Goal: Book appointment/travel/reservation

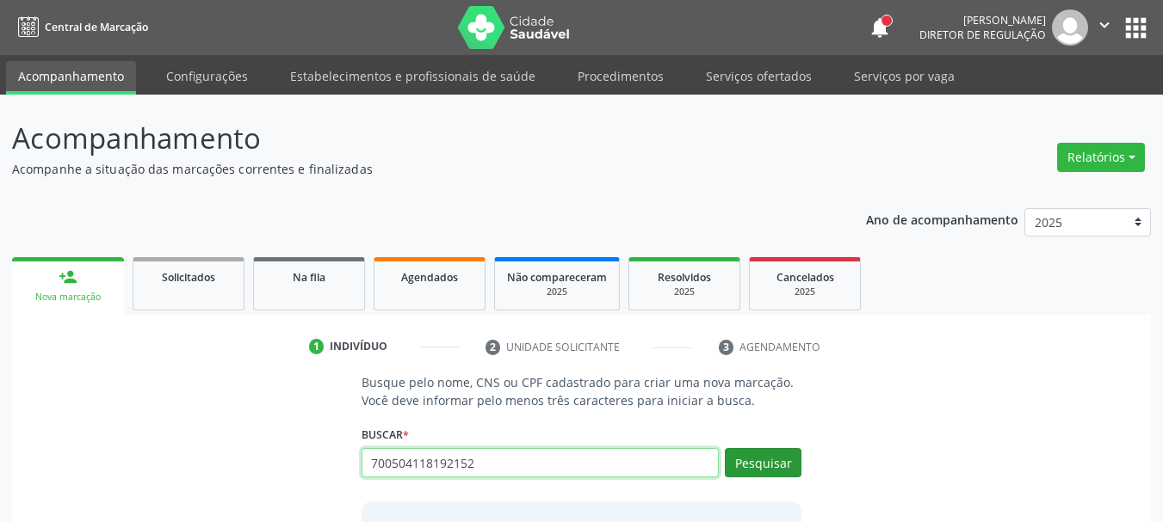
type input "700504118192152"
click at [777, 466] on button "Pesquisar" at bounding box center [763, 462] width 77 height 29
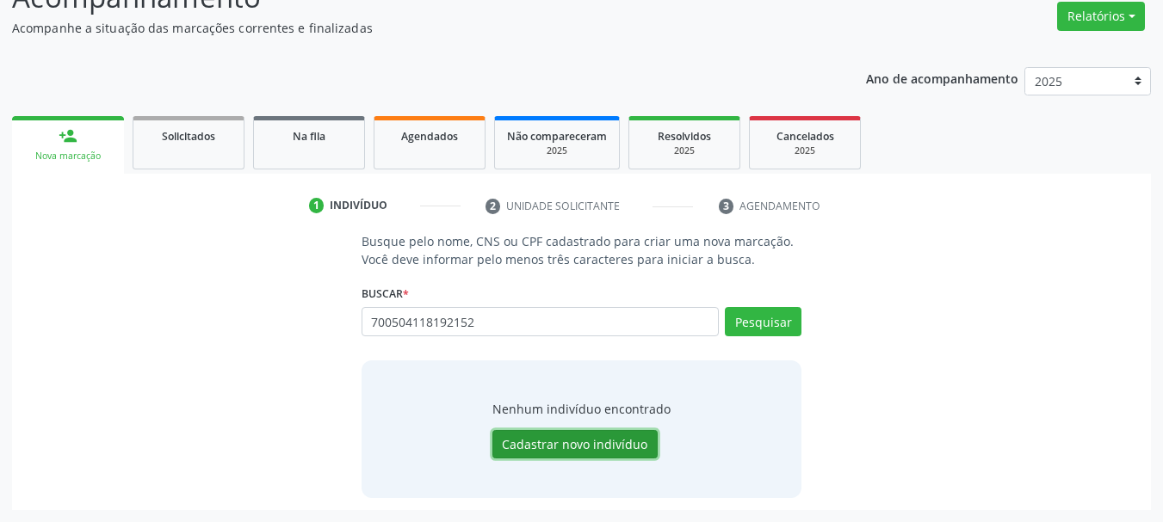
click at [572, 446] on button "Cadastrar novo indivíduo" at bounding box center [574, 444] width 165 height 29
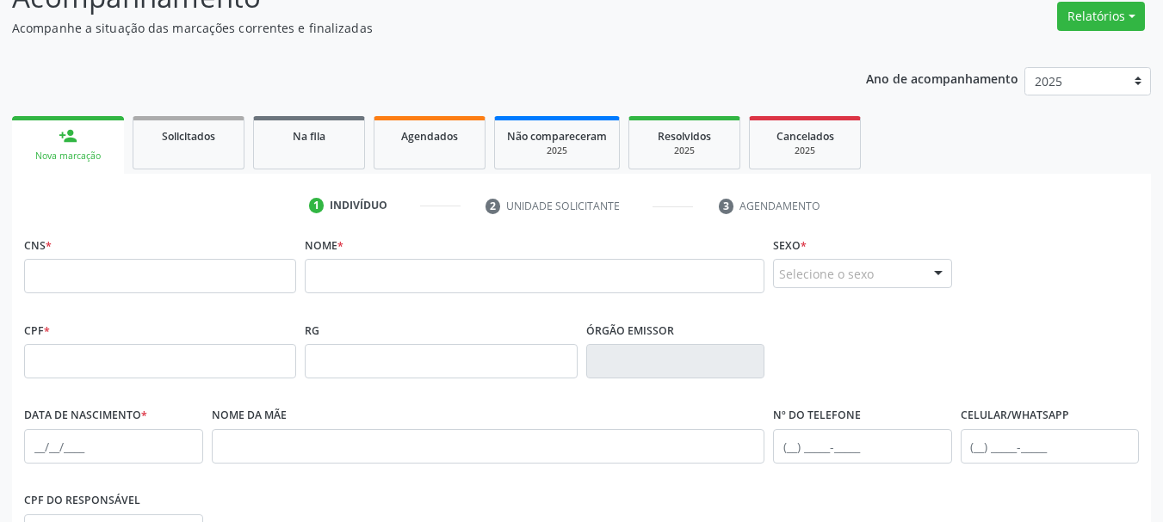
scroll to position [0, 0]
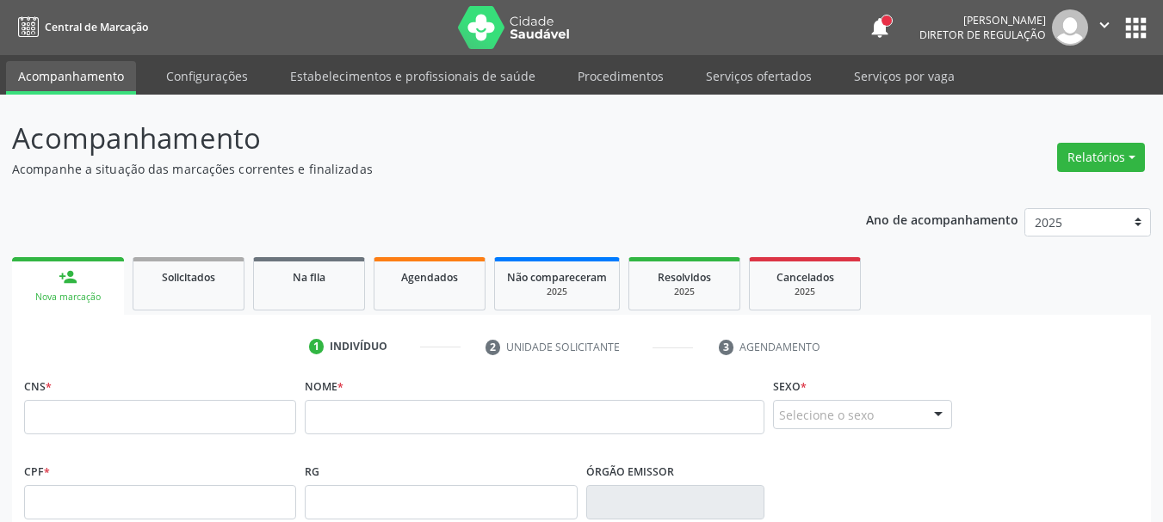
click at [1128, 29] on button "apps" at bounding box center [1136, 28] width 30 height 30
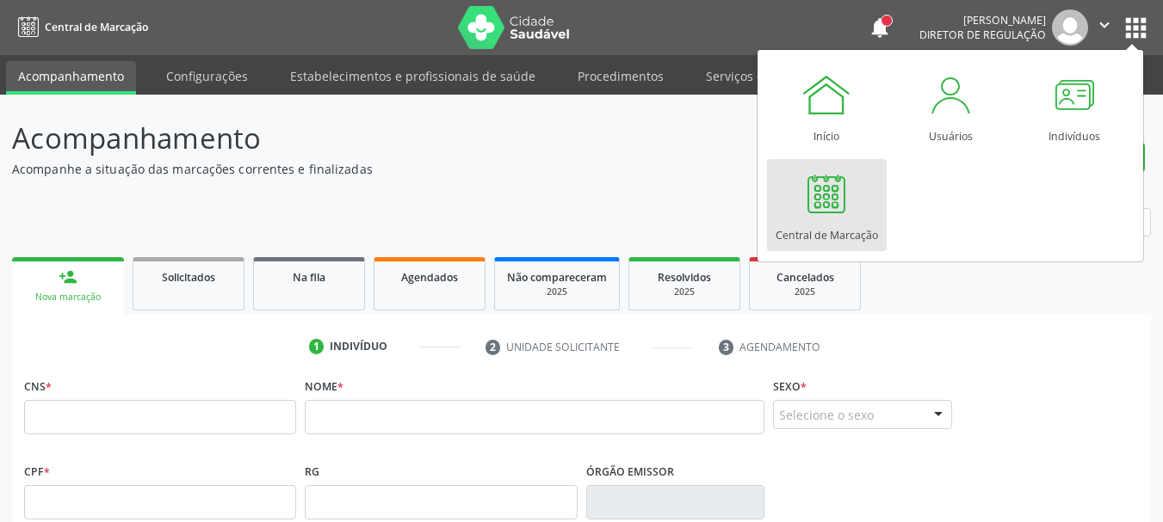
click at [836, 201] on div at bounding box center [826, 194] width 52 height 52
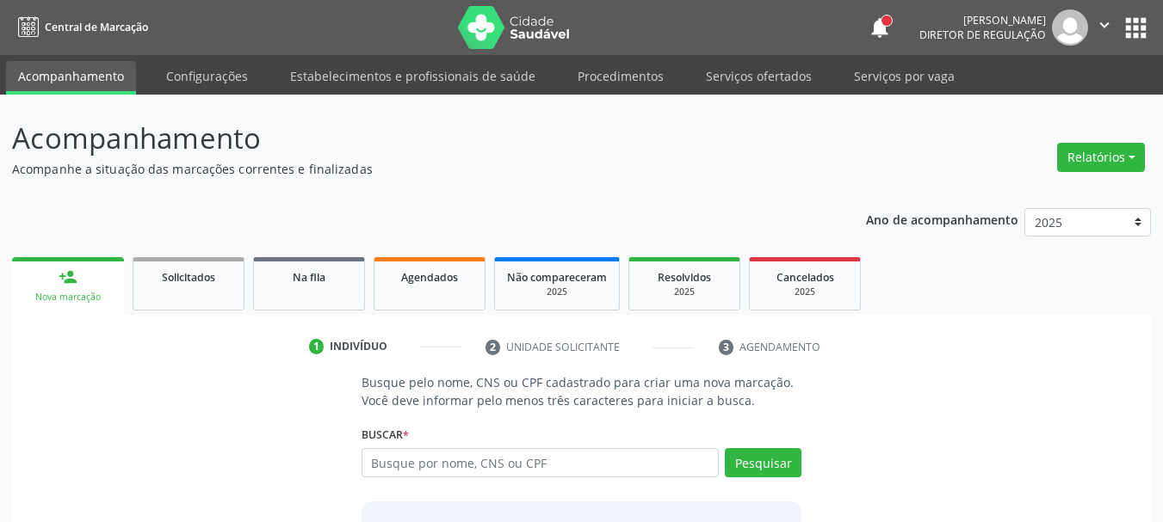
click at [395, 477] on input "text" at bounding box center [540, 462] width 358 height 29
type input "700504118192152"
click at [784, 468] on button "Pesquisar" at bounding box center [763, 462] width 77 height 29
type input "7"
paste input "898002998782835"
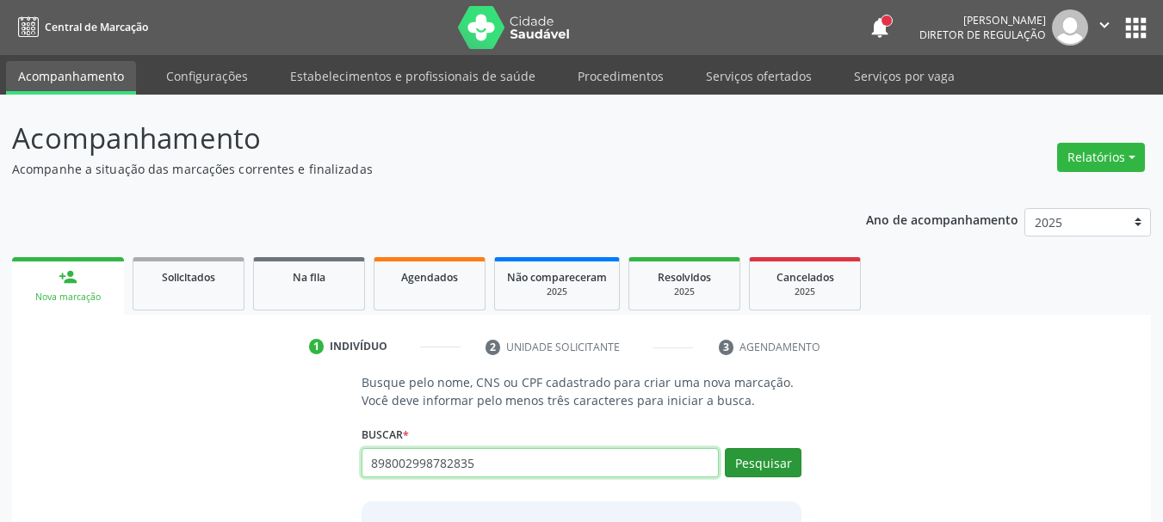
type input "898002998782835"
click at [737, 465] on button "Pesquisar" at bounding box center [763, 462] width 77 height 29
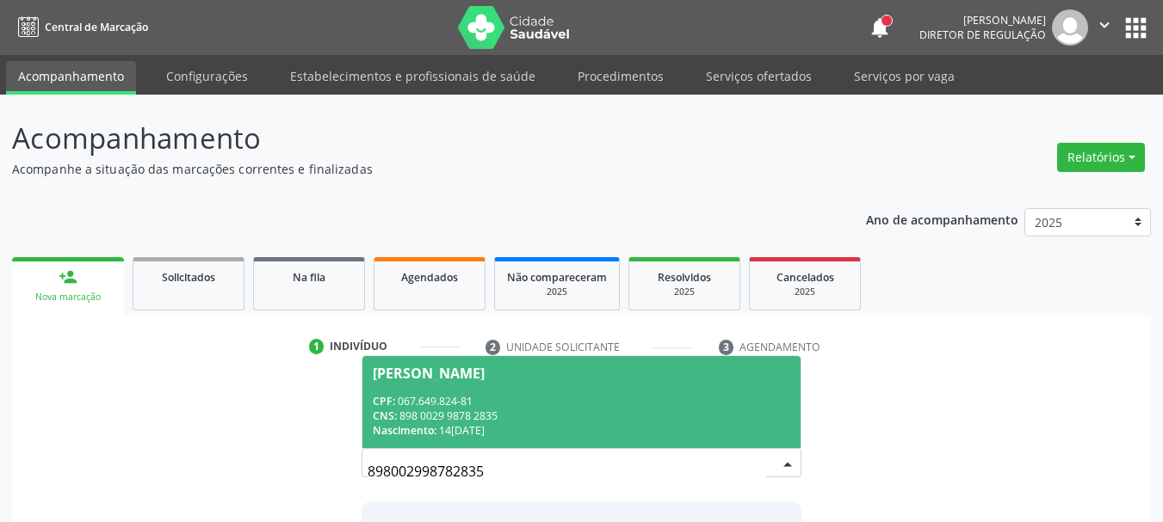
click at [606, 405] on div "CPF: 067.649.824-81" at bounding box center [582, 401] width 418 height 15
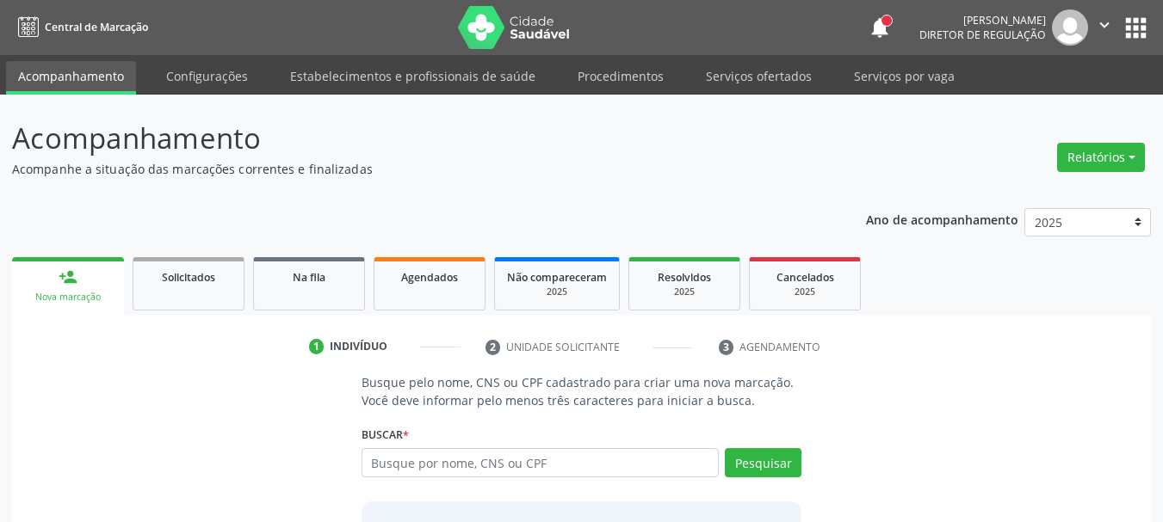
scroll to position [168, 0]
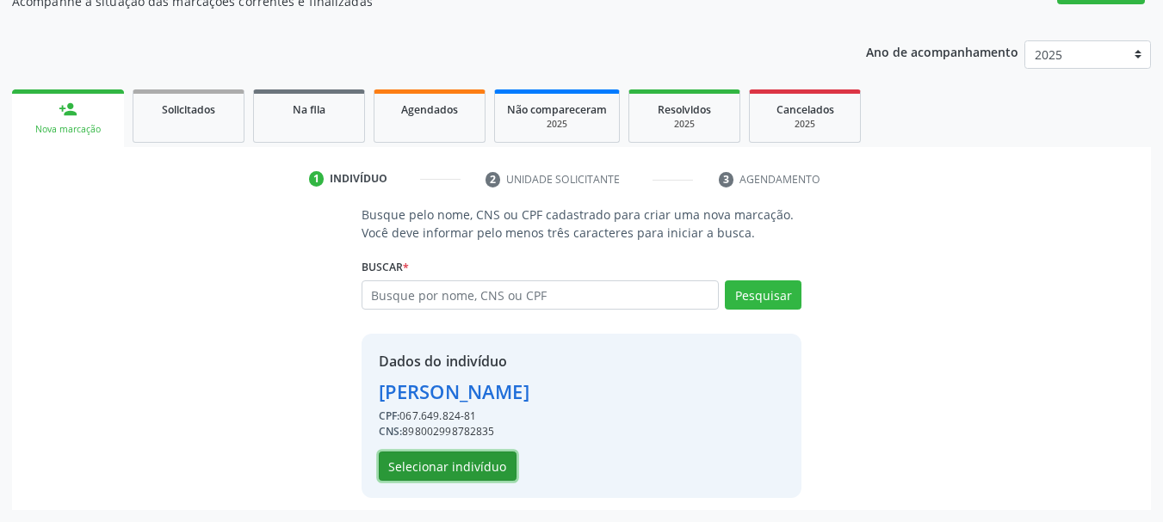
click at [478, 465] on button "Selecionar indivíduo" at bounding box center [448, 466] width 138 height 29
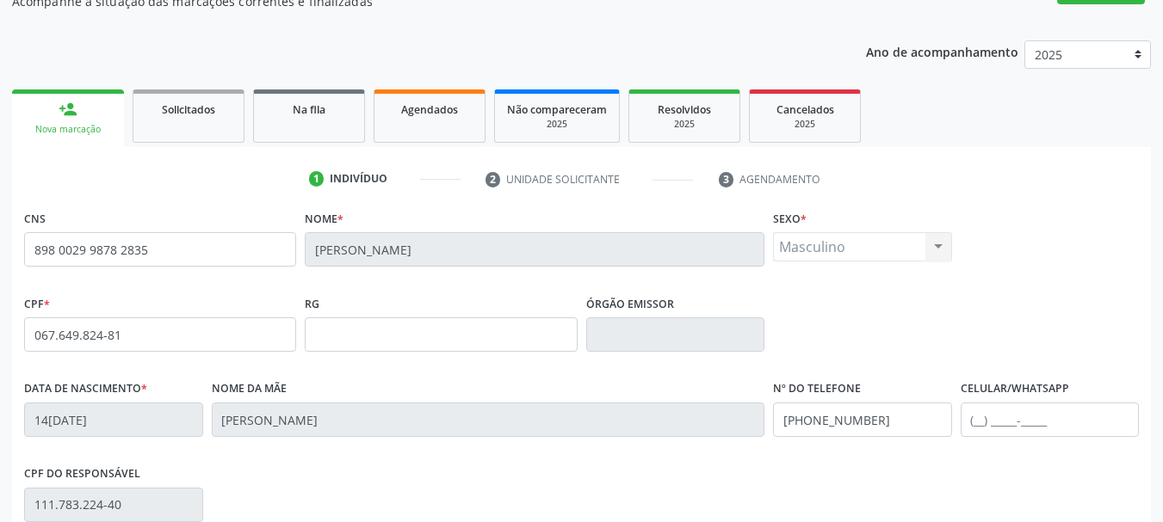
scroll to position [411, 0]
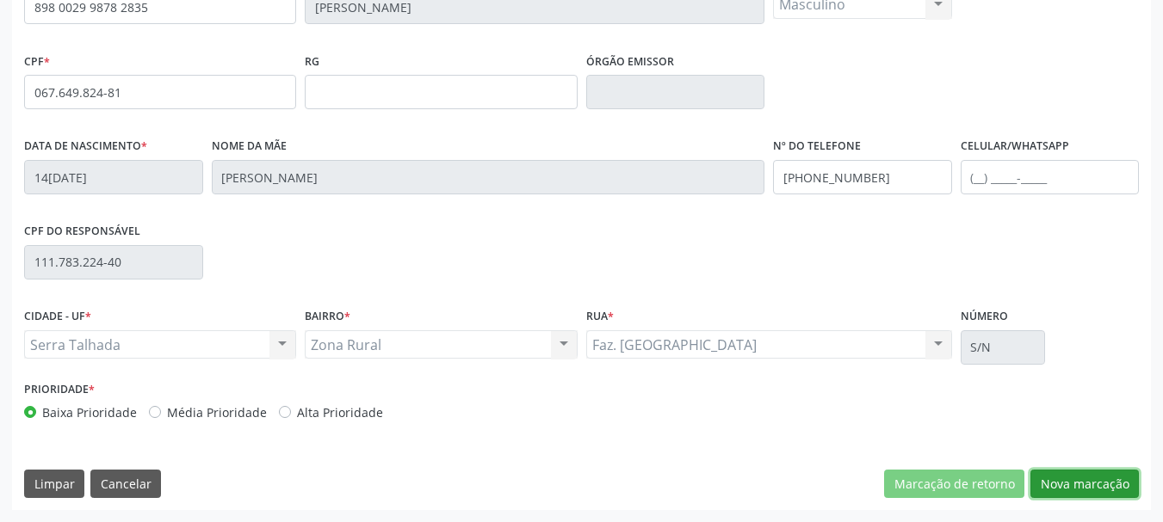
click at [1080, 479] on button "Nova marcação" at bounding box center [1084, 484] width 108 height 29
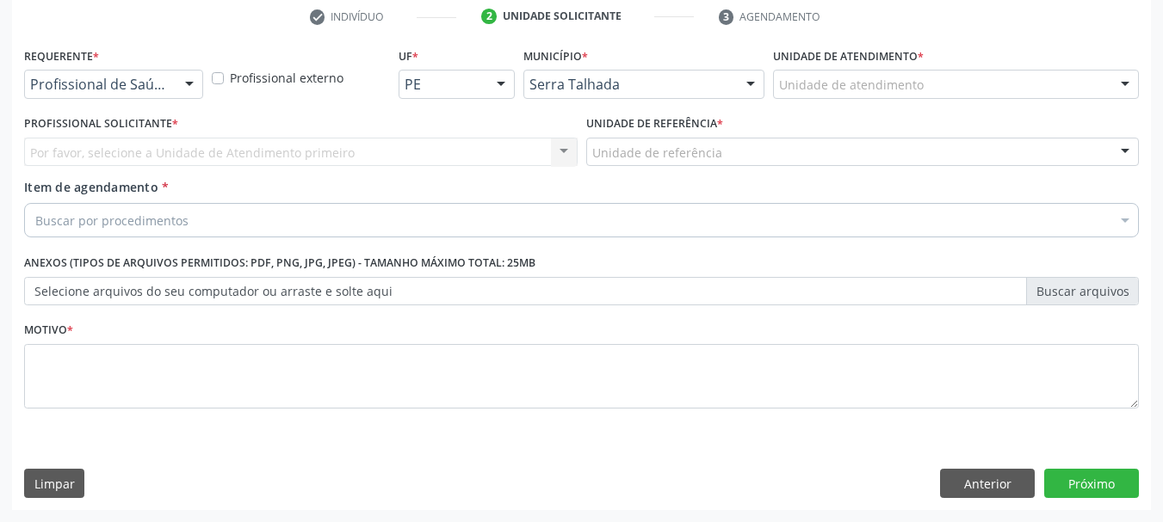
scroll to position [331, 0]
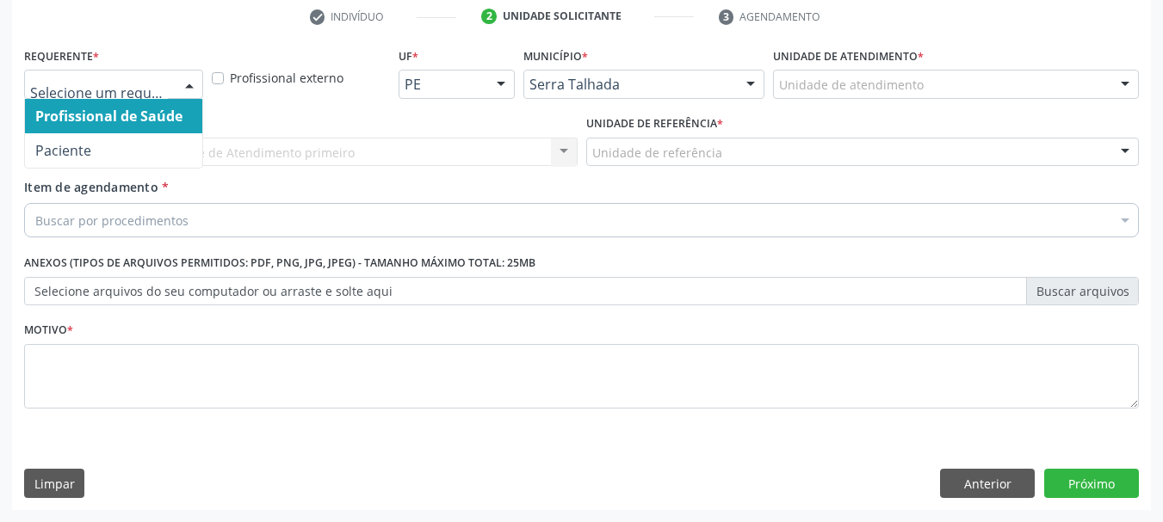
click at [105, 71] on div at bounding box center [113, 84] width 179 height 29
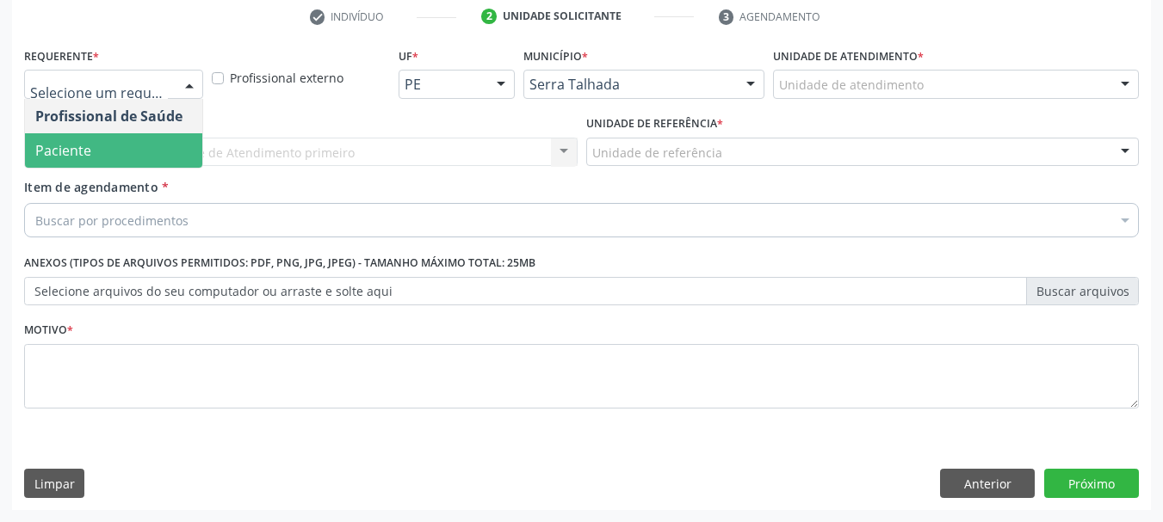
click at [108, 142] on span "Paciente" at bounding box center [113, 150] width 177 height 34
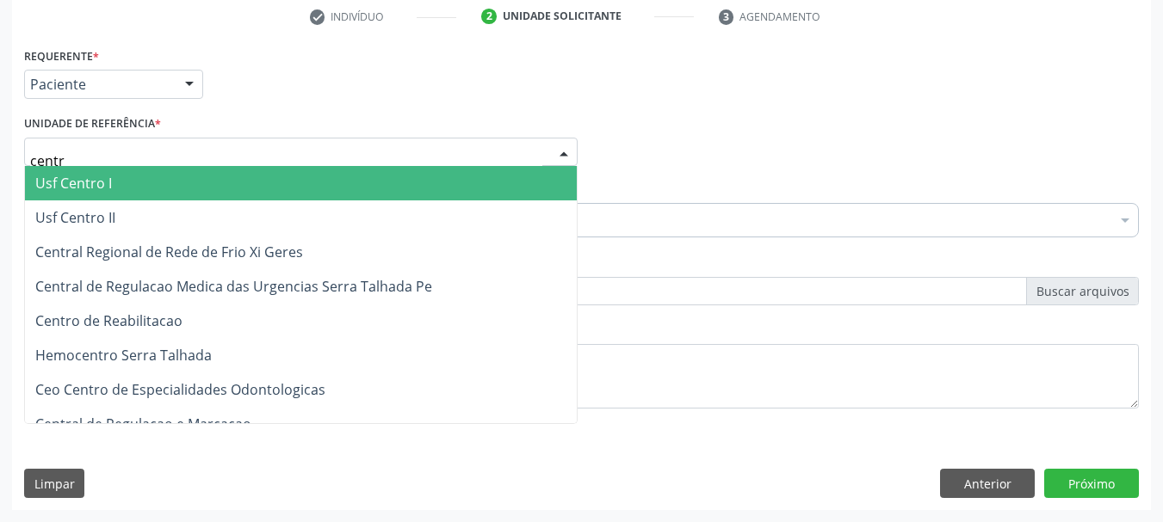
type input "centro"
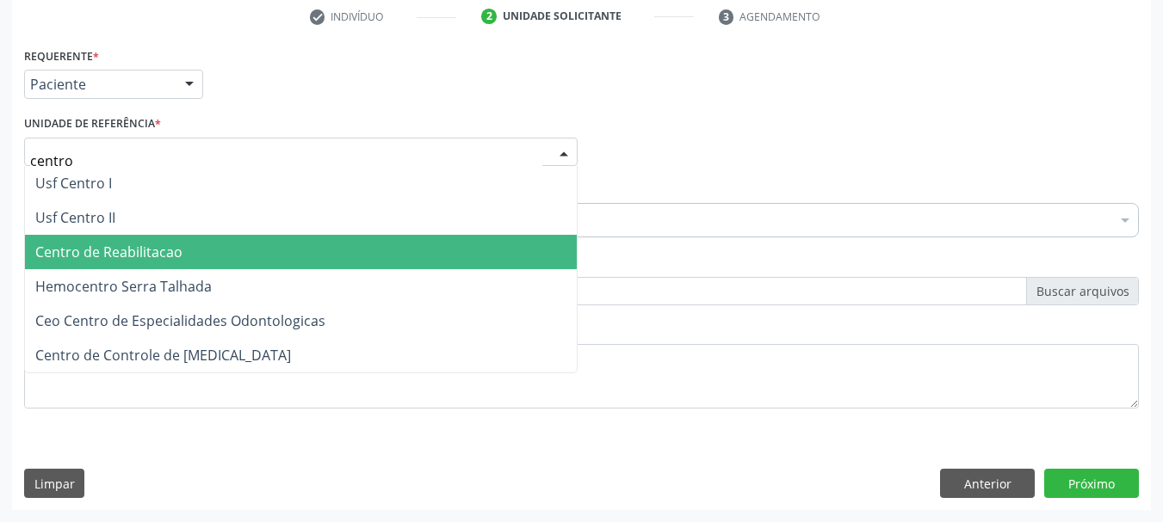
click at [132, 255] on span "Centro de Reabilitacao" at bounding box center [108, 252] width 147 height 19
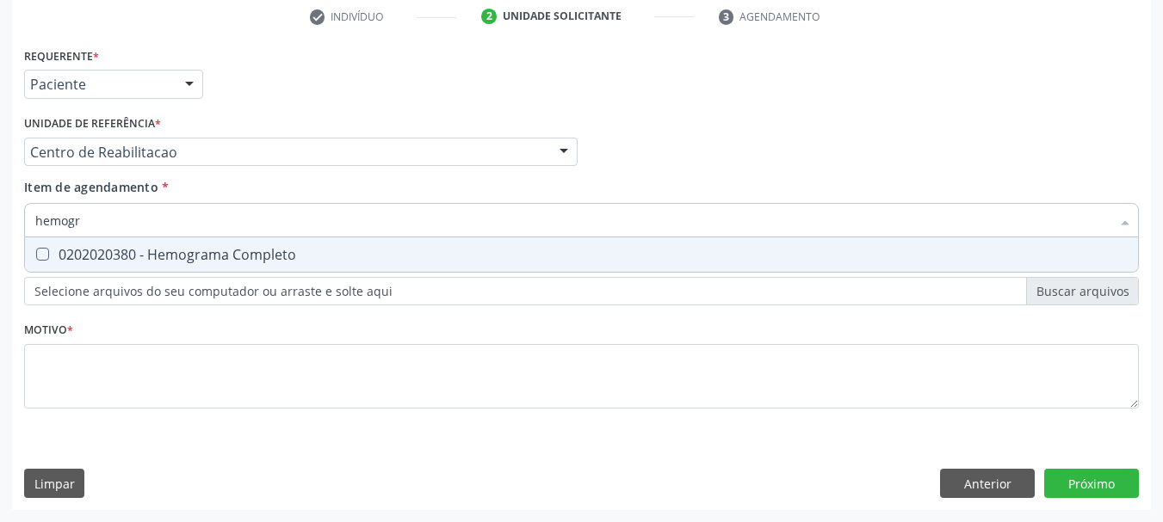
type input "hemogra"
click at [154, 250] on div "0202020380 - Hemograma Completo" at bounding box center [581, 255] width 1092 height 14
checkbox Completo "true"
type input "hemog"
checkbox Completo "false"
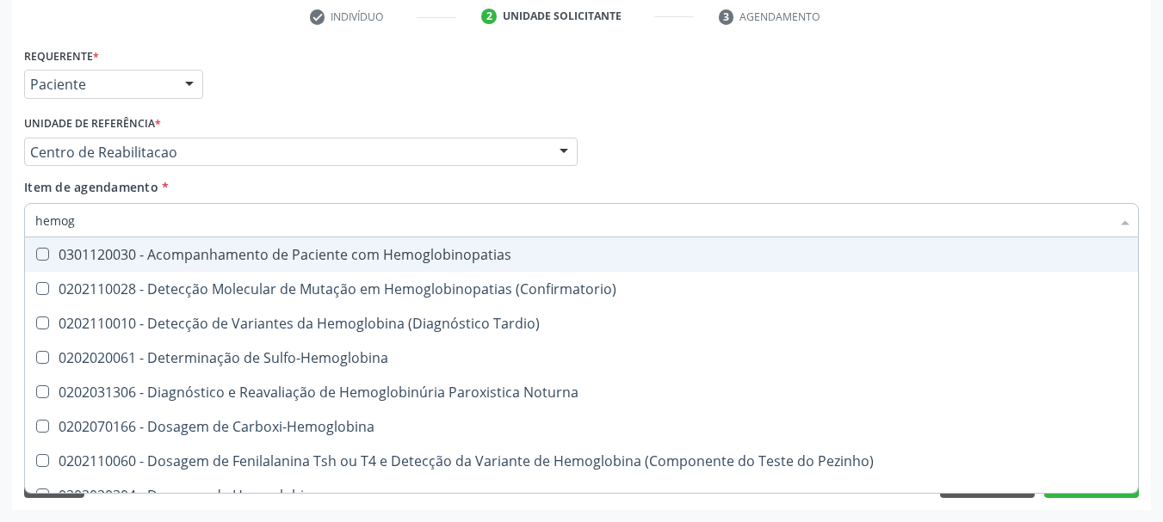
type input "hemo"
checkbox Completo "false"
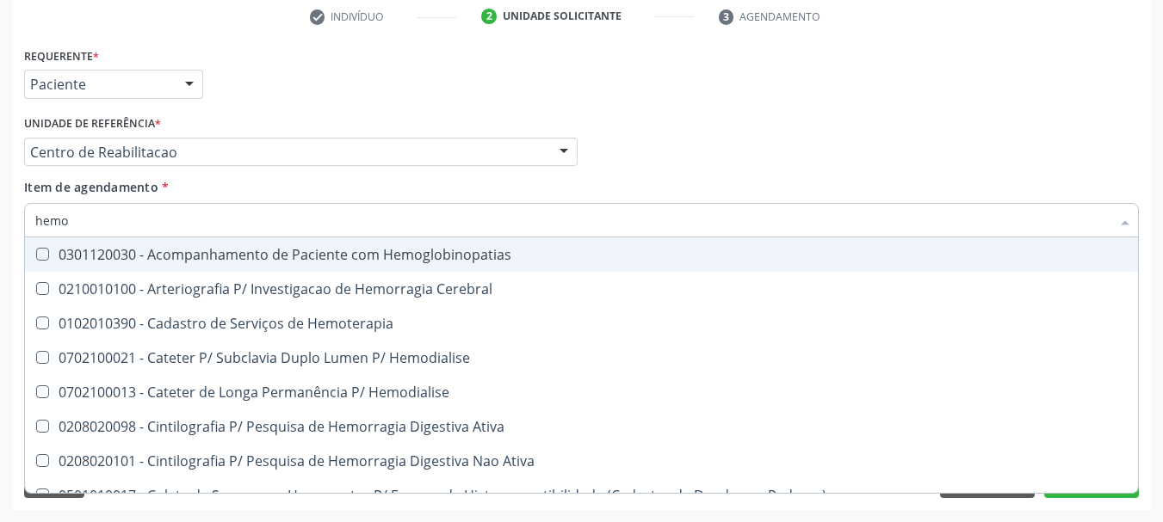
type input "hem"
checkbox Completo "false"
checkbox Elástica "true"
type input "he"
checkbox Elástica "false"
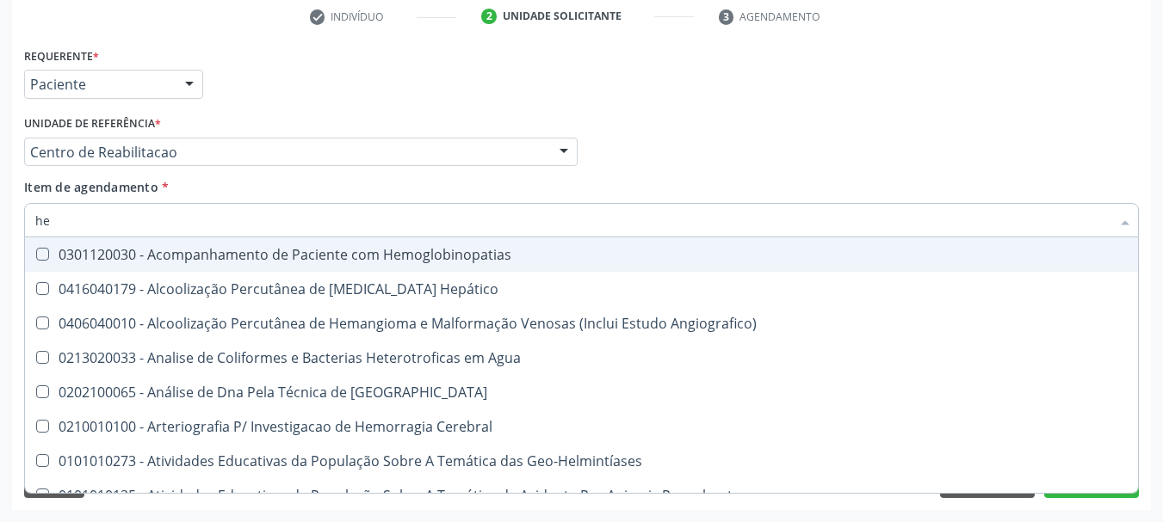
type input "h"
checkbox Completo "false"
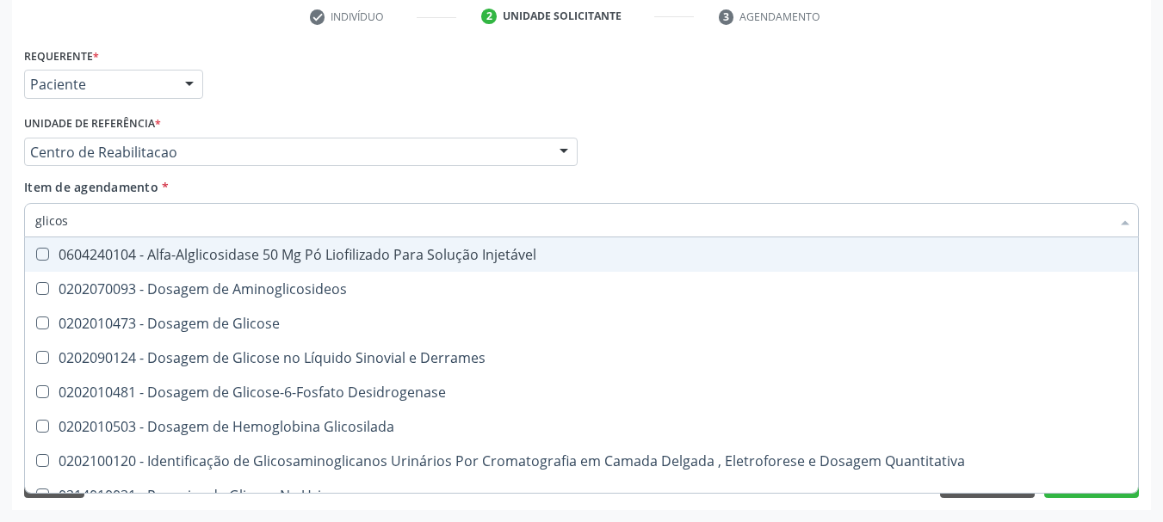
type input "glicose"
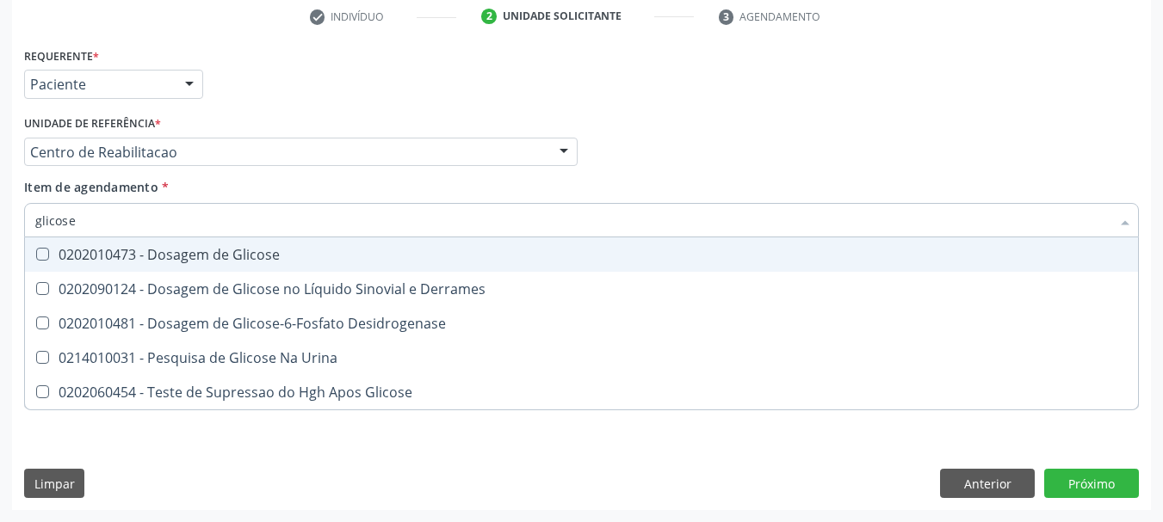
click at [158, 259] on div "0202010473 - Dosagem de Glicose" at bounding box center [581, 255] width 1092 height 14
checkbox Glicose "true"
type input "glicos"
checkbox Glicose "false"
checkbox Desidrogenase "true"
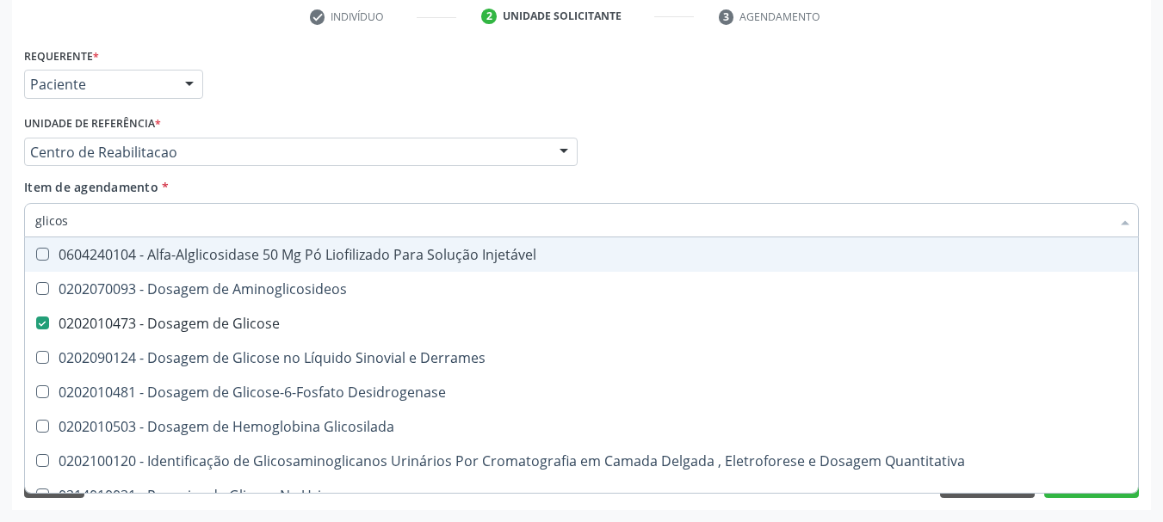
type input "glicosi"
checkbox Glicose "false"
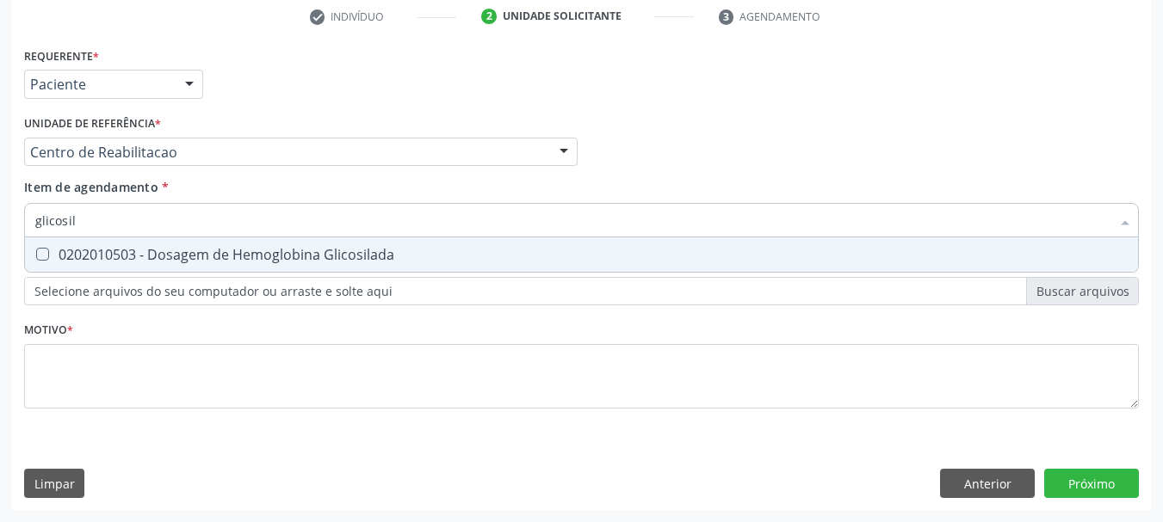
type input "glicosila"
click at [158, 259] on div "0202010503 - Dosagem de Hemoglobina Glicosilada" at bounding box center [581, 255] width 1092 height 14
checkbox Glicosilada "true"
type input "glicosi"
checkbox Glicosilada "false"
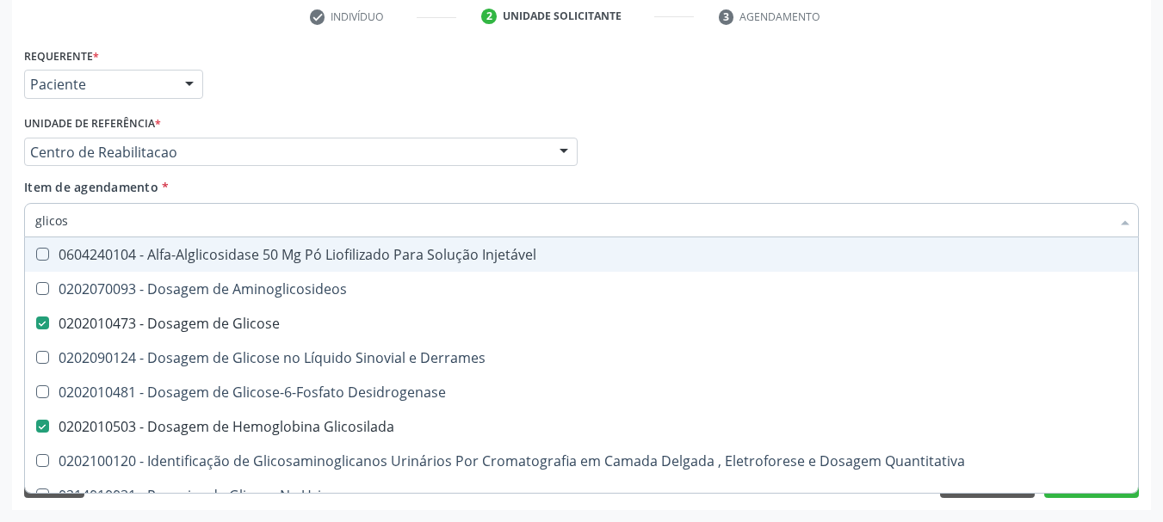
type input "glico"
checkbox Glicose "false"
checkbox Glicose "true"
type input "glic"
checkbox Glicosilada "false"
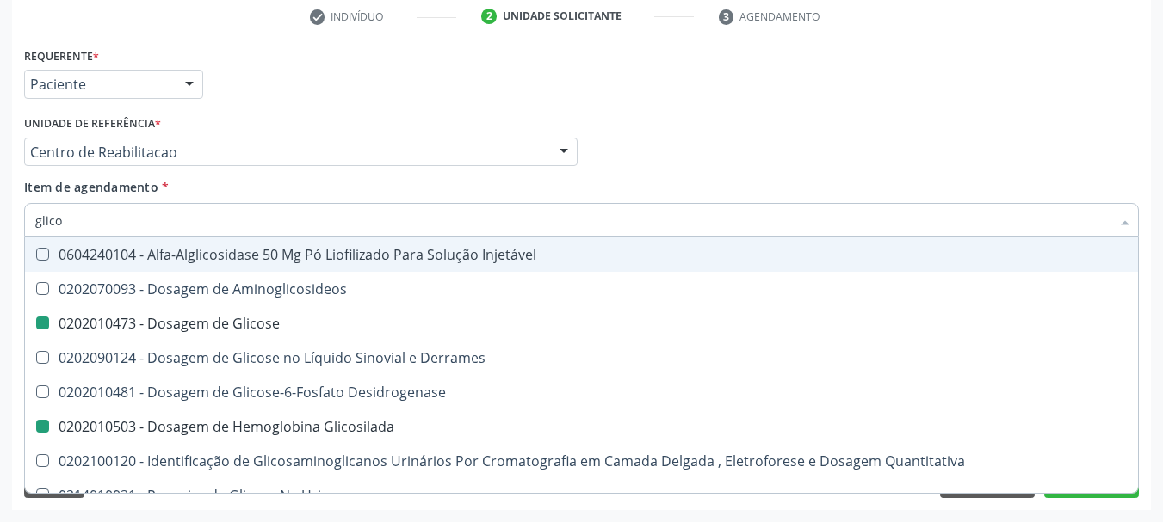
checkbox Glicose "false"
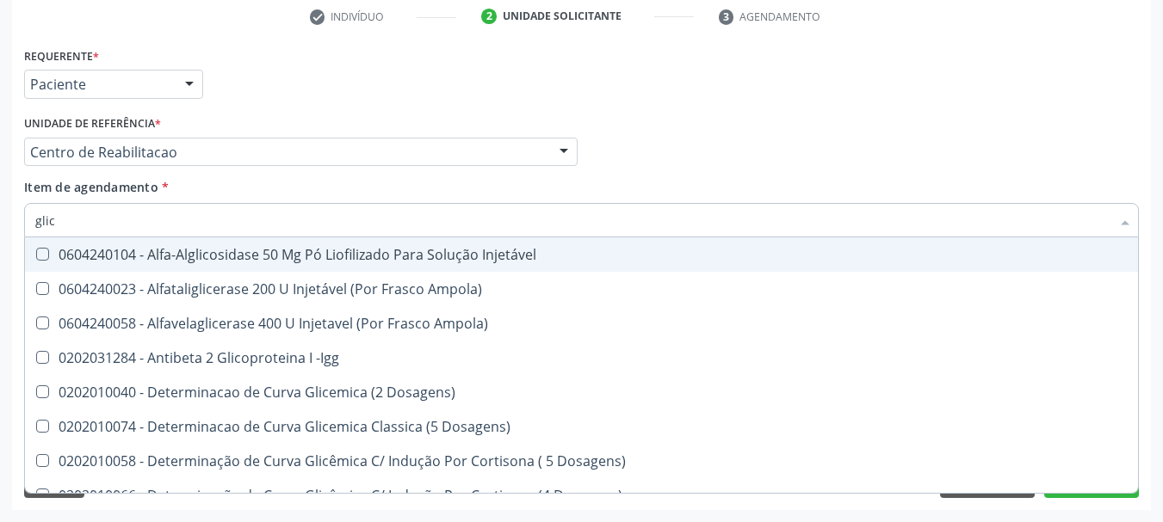
type input "gli"
checkbox Glicose "false"
checkbox Quantitativa "true"
type input "gl"
checkbox Glicosilada "false"
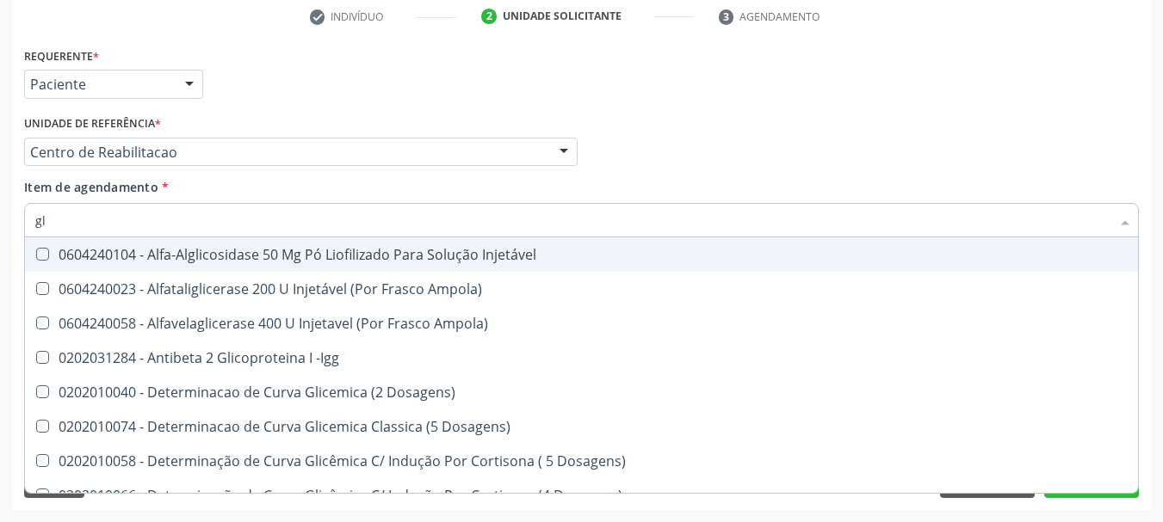
checkbox Quantitativa "false"
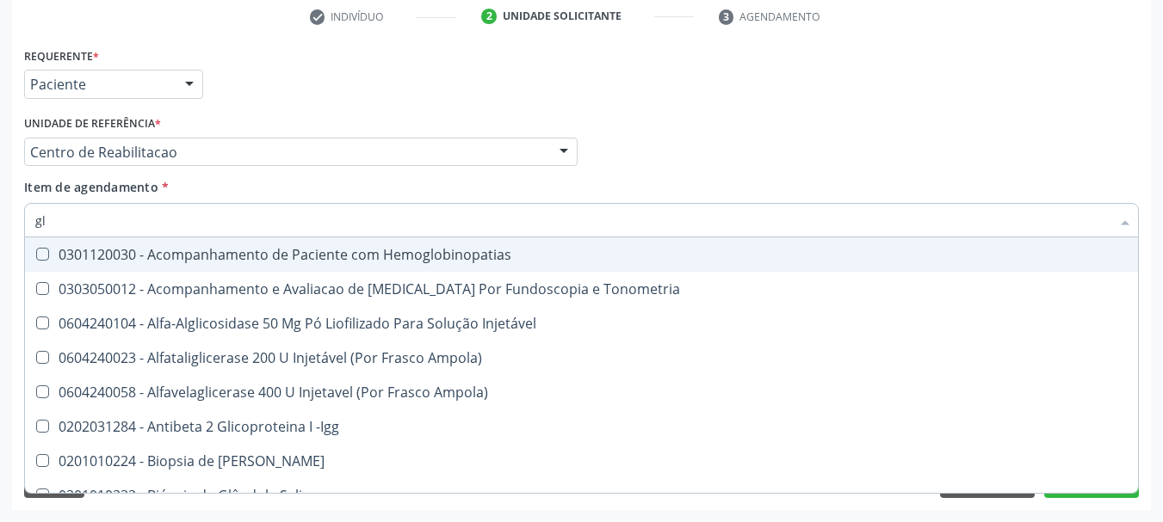
type input "g"
checkbox Glicose "false"
checkbox Glicosilada "false"
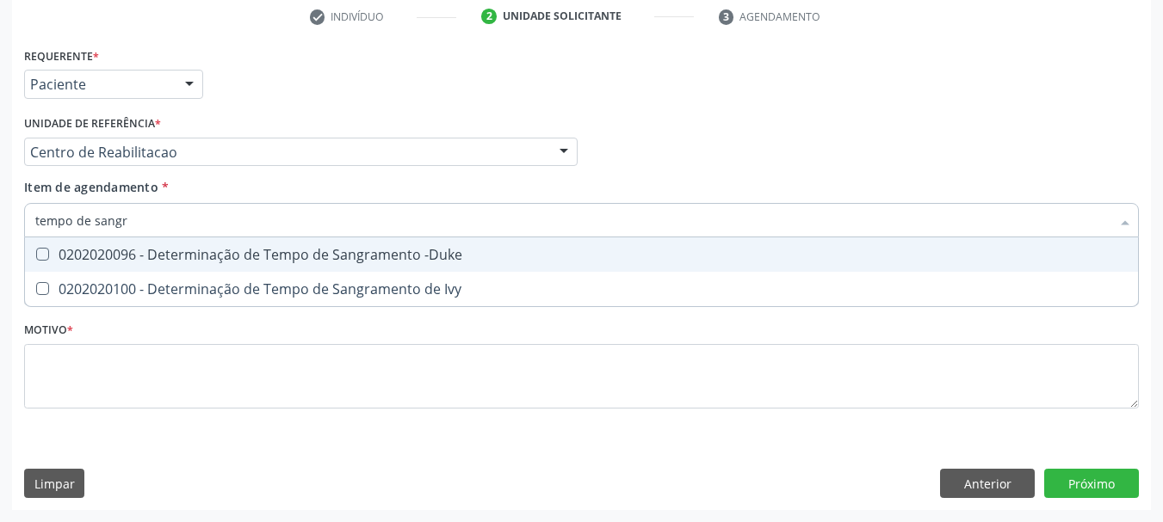
type input "tempo de sangra"
click at [158, 259] on div "0202020096 - Determinação de Tempo de Sangramento -Duke" at bounding box center [581, 255] width 1092 height 14
checkbox -Duke "true"
type input "tempo de"
checkbox -Duke "false"
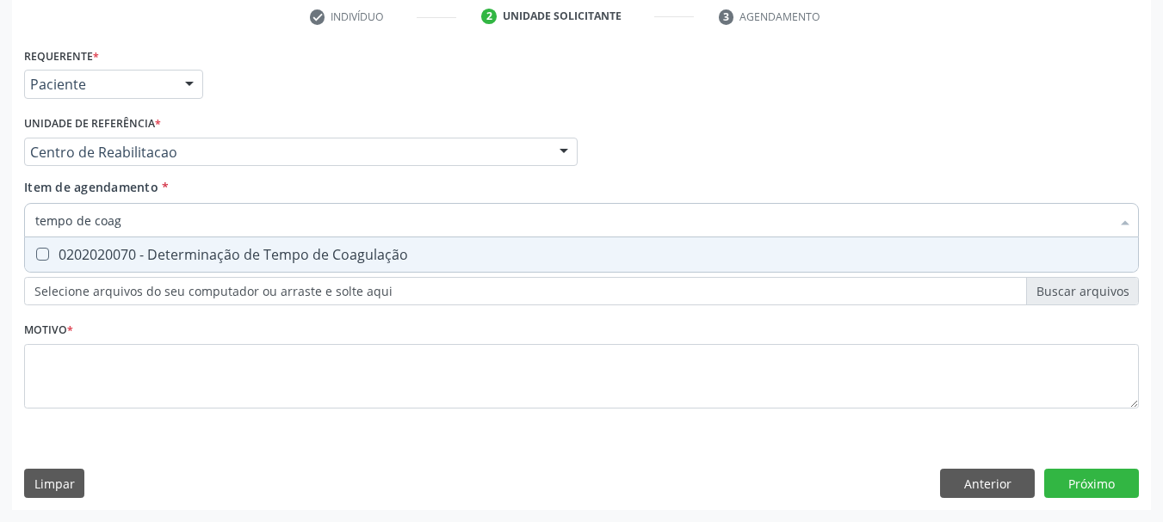
type input "tempo de coagu"
click at [158, 259] on div "0202020070 - Determinação de Tempo de Coagulação" at bounding box center [581, 255] width 1092 height 14
checkbox Coagulação "true"
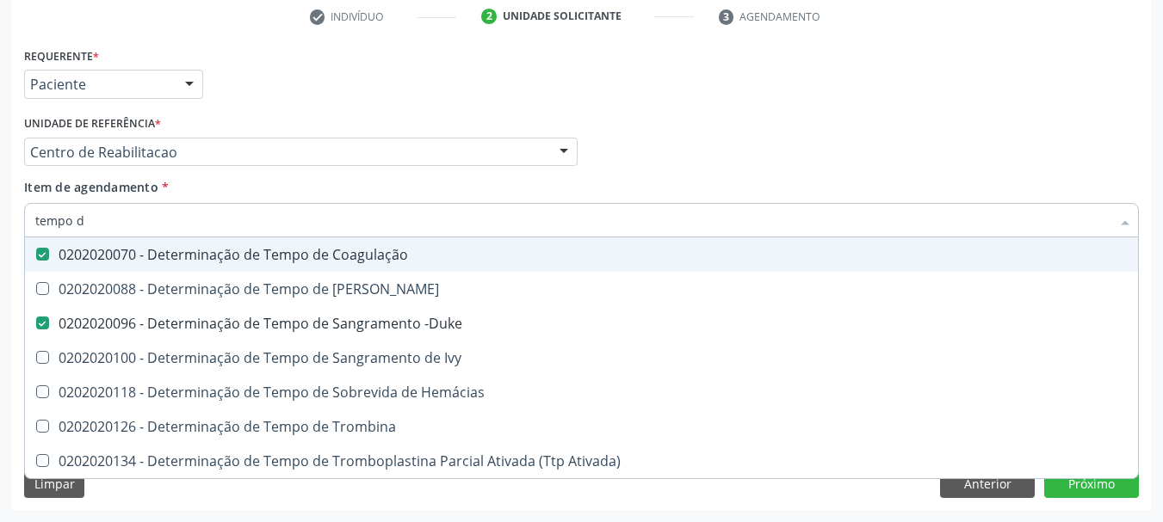
type input "tempo"
checkbox Coagulação "false"
checkbox -Duke "false"
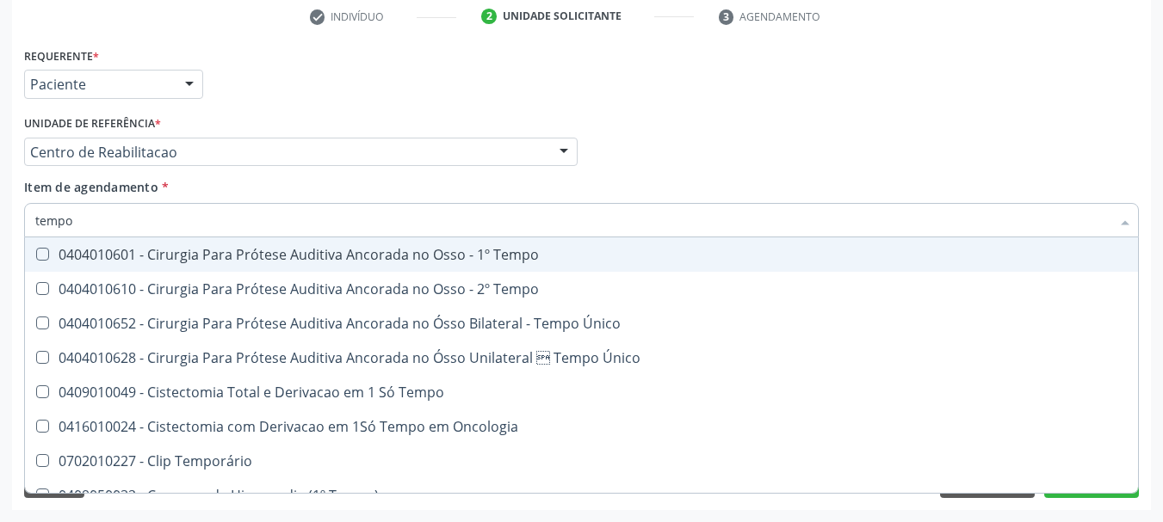
type input "temp"
checkbox Coagulação "false"
checkbox Euglobulina "true"
checkbox -Duke "false"
checkbox Ivy "true"
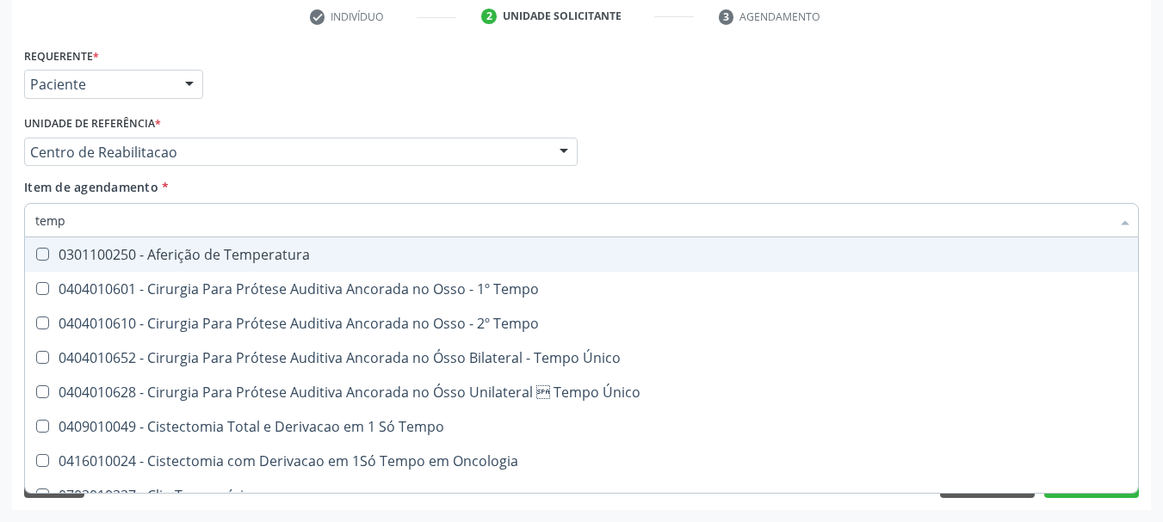
type input "tem"
checkbox Coagulação "false"
checkbox -Duke "false"
type input "t"
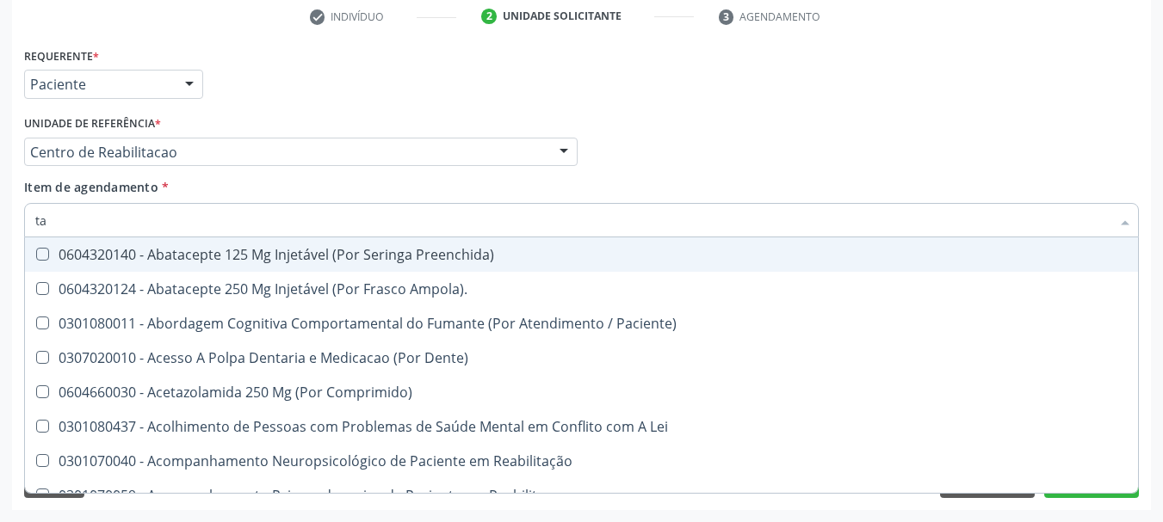
type input "tap"
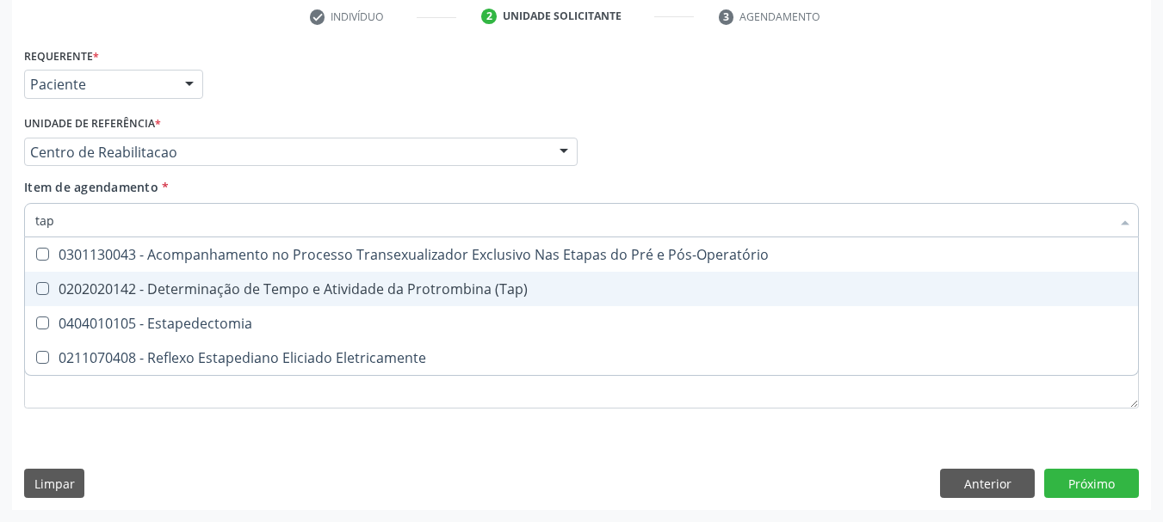
click at [158, 284] on div "0202020142 - Determinação de Tempo e Atividade da Protrombina (Tap)" at bounding box center [581, 289] width 1092 height 14
checkbox \(Tap\) "true"
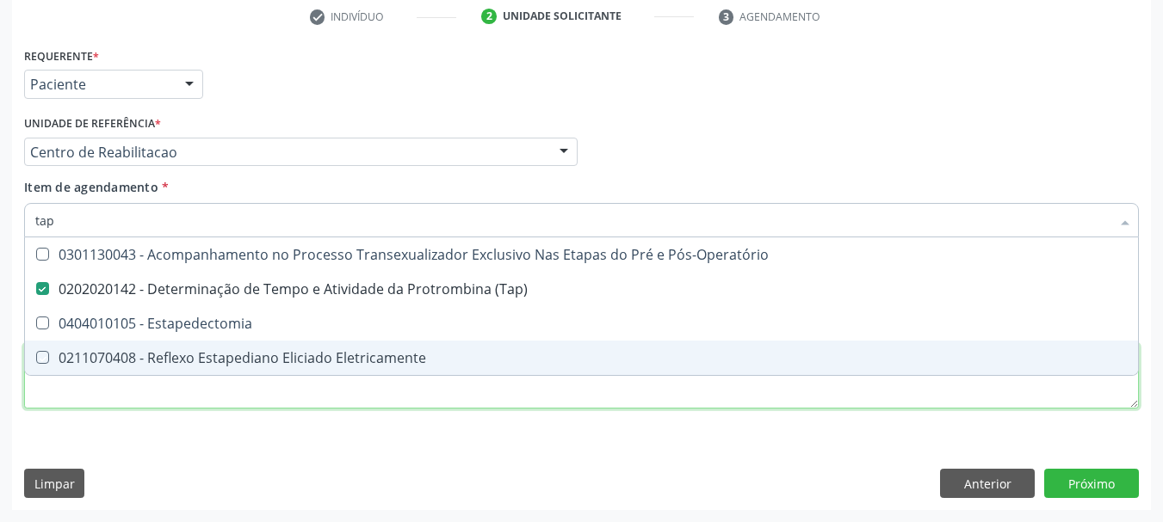
click at [147, 391] on div "Requerente * Paciente Profissional de Saúde Paciente Nenhum resultado encontrad…" at bounding box center [581, 238] width 1115 height 390
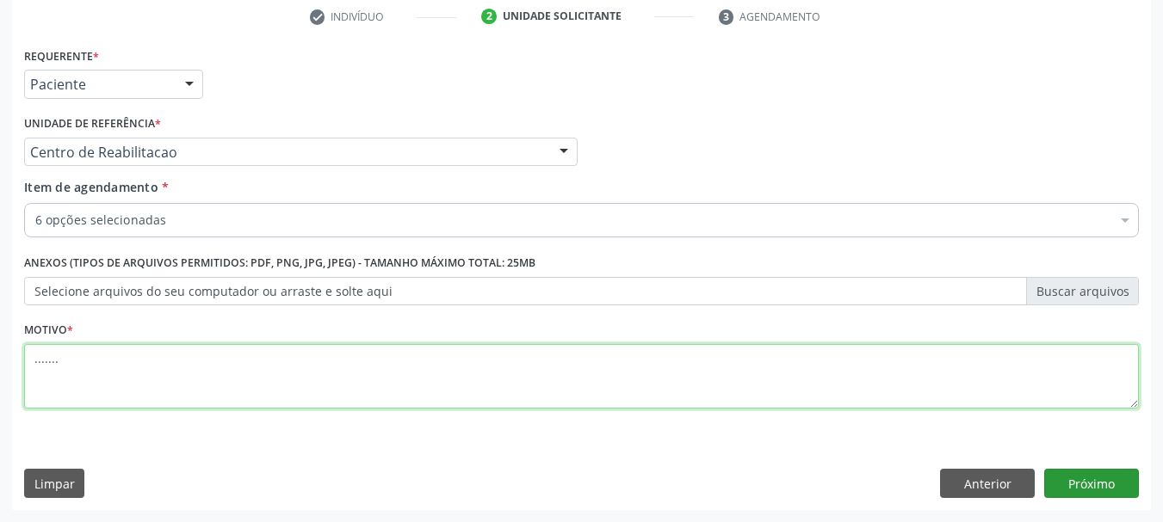
type textarea "......."
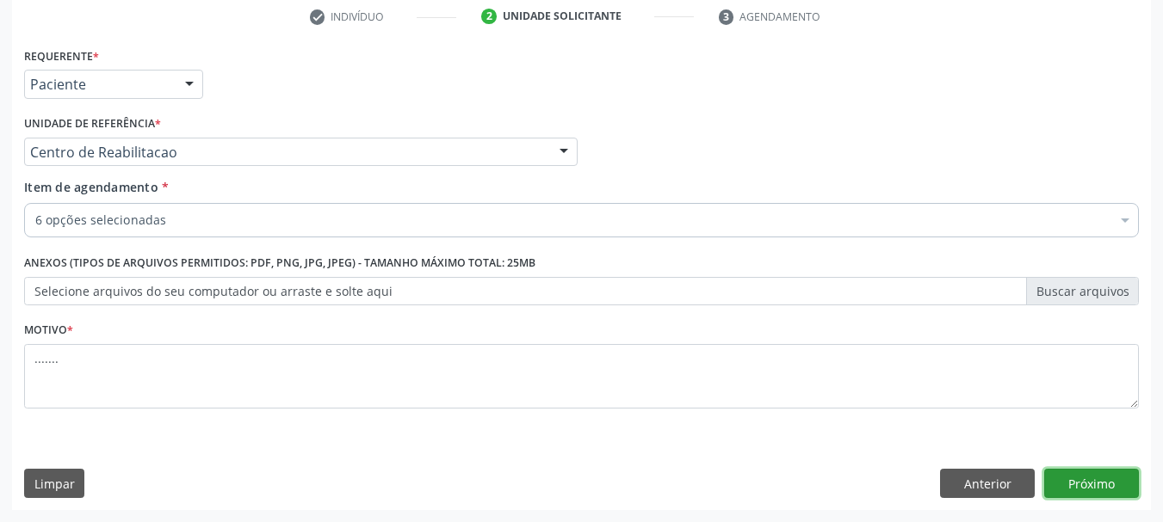
click at [1100, 485] on button "Próximo" at bounding box center [1091, 483] width 95 height 29
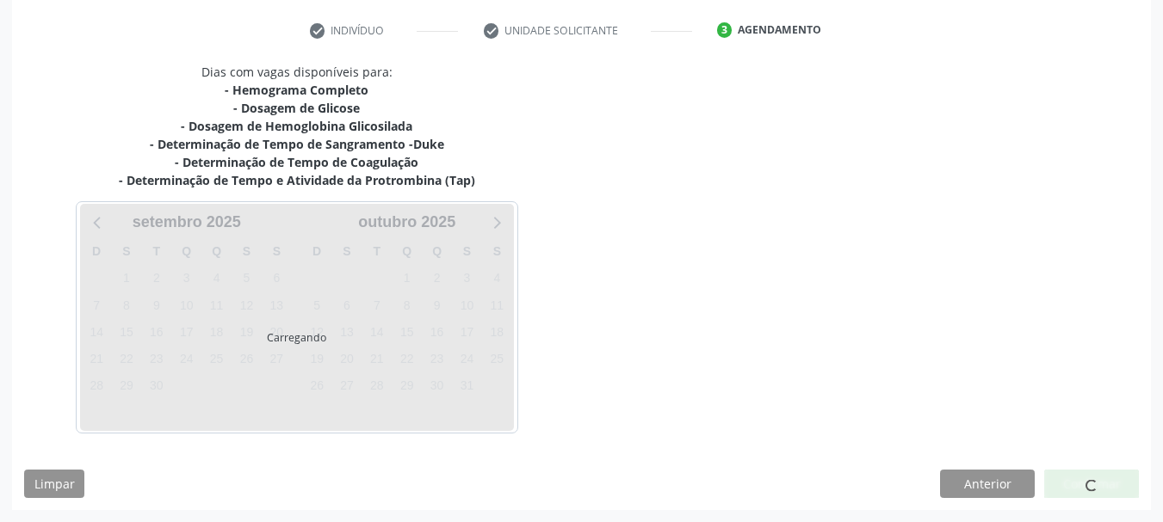
scroll to position [317, 0]
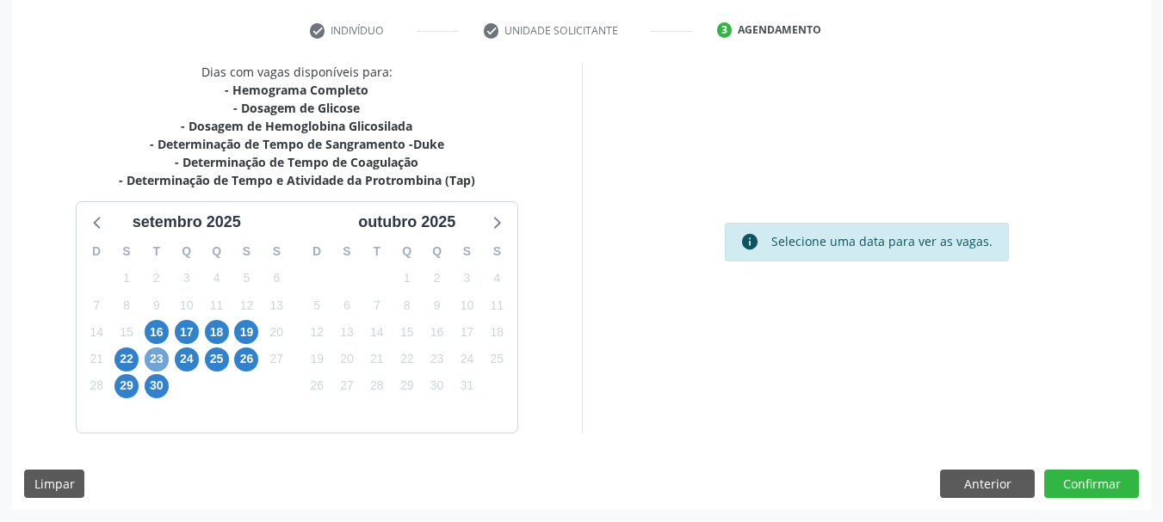
click at [164, 355] on span "23" at bounding box center [157, 360] width 24 height 24
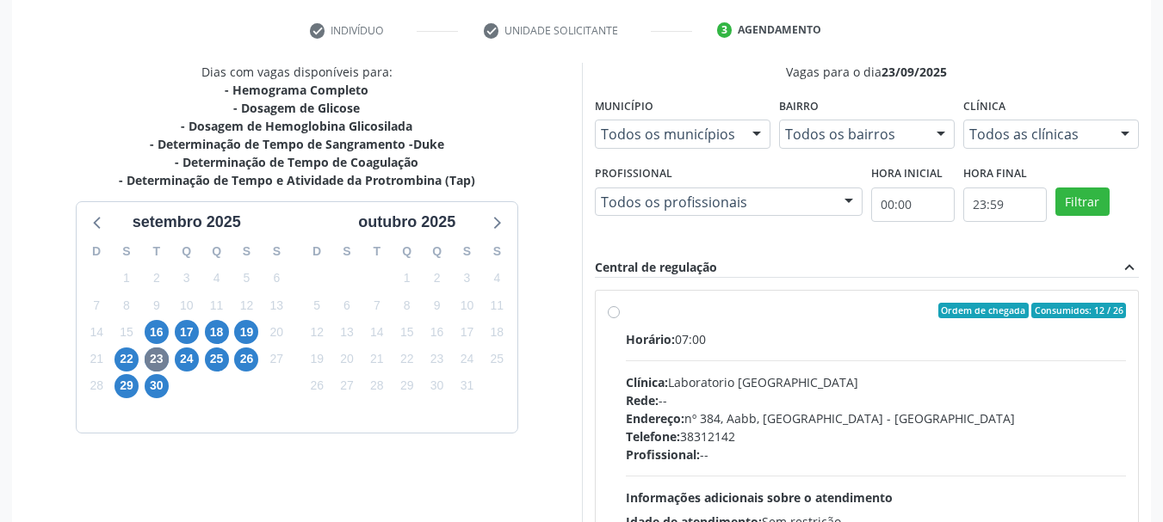
click at [626, 308] on label "Ordem de chegada Consumidos: 12 / 26 Horário: 07:00 Clínica: Laboratorio [GEOGR…" at bounding box center [876, 435] width 501 height 264
click at [613, 308] on input "Ordem de chegada Consumidos: 12 / 26 Horário: 07:00 Clínica: Laboratorio [GEOGR…" at bounding box center [614, 310] width 12 height 15
radio input "true"
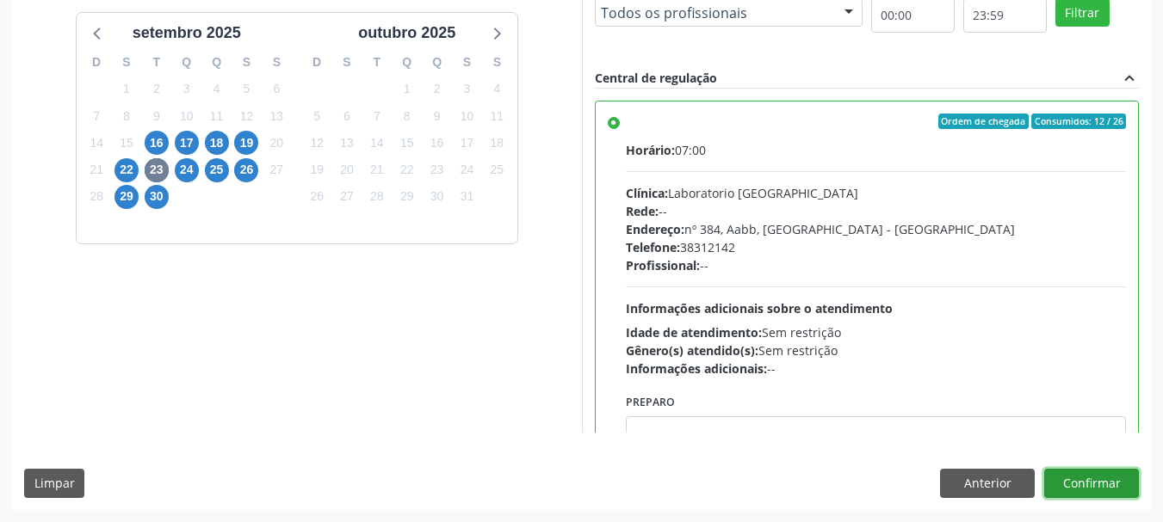
click at [1079, 491] on button "Confirmar" at bounding box center [1091, 483] width 95 height 29
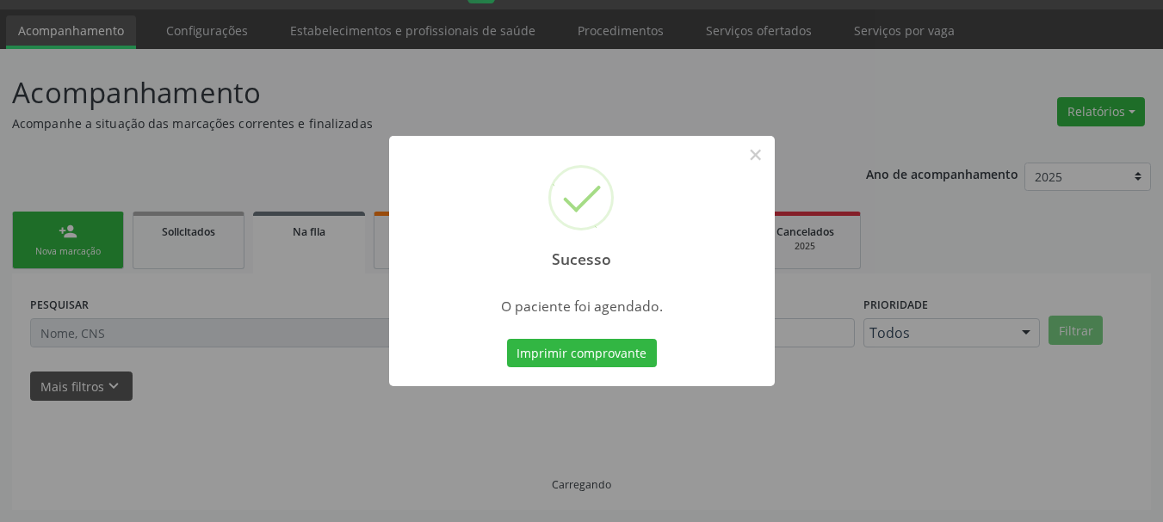
scroll to position [46, 0]
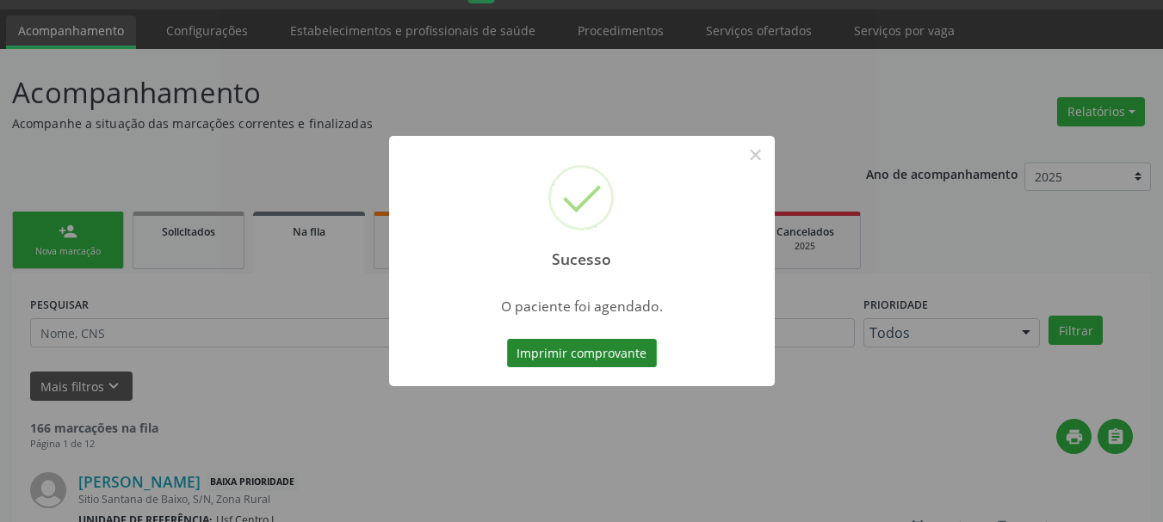
click at [585, 349] on button "Imprimir comprovante" at bounding box center [582, 353] width 150 height 29
